Goal: Task Accomplishment & Management: Manage account settings

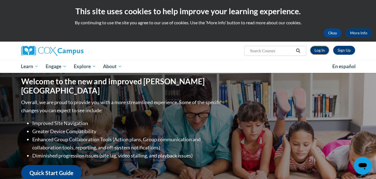
click at [318, 50] on link "Log In" at bounding box center [319, 50] width 19 height 9
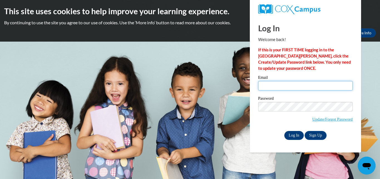
type input "[EMAIL_ADDRESS][DOMAIN_NAME]"
click at [293, 134] on input "Log In" at bounding box center [294, 135] width 19 height 9
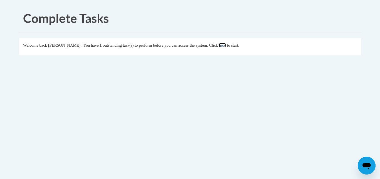
click at [226, 47] on link "here" at bounding box center [222, 45] width 7 height 4
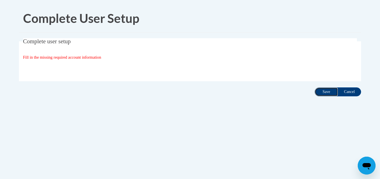
click at [326, 90] on input "Save" at bounding box center [326, 91] width 23 height 9
